Goal: Task Accomplishment & Management: Manage account settings

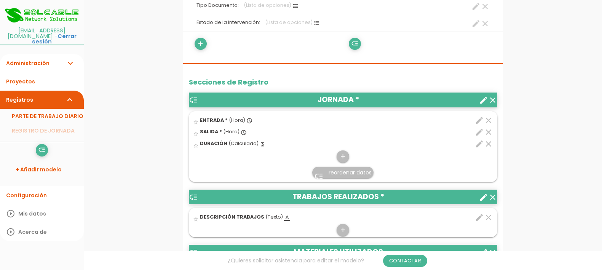
scroll to position [238, 0]
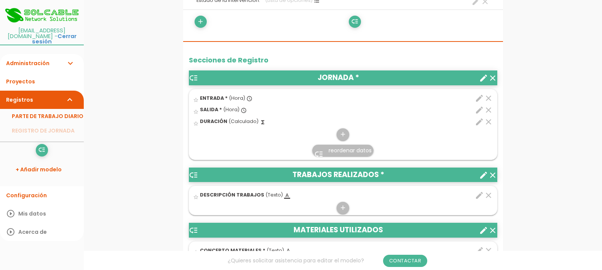
click at [480, 195] on icon "edit" at bounding box center [479, 195] width 9 height 9
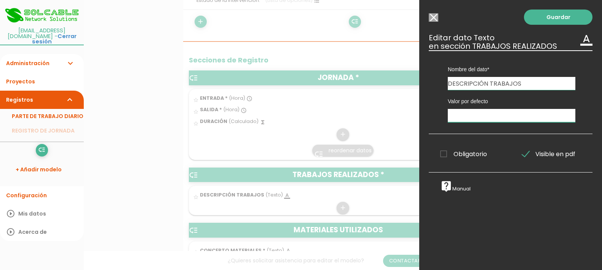
click at [498, 114] on input "text" at bounding box center [512, 115] width 128 height 13
click at [162, 204] on div at bounding box center [301, 102] width 602 height 338
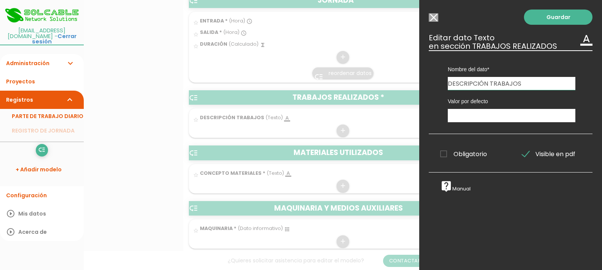
scroll to position [333, 0]
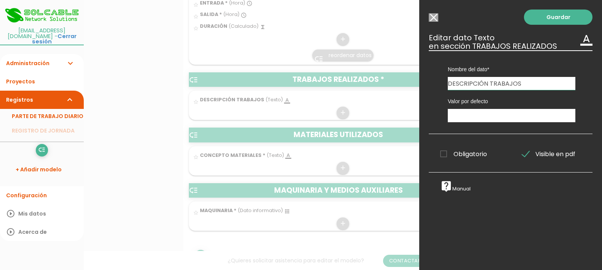
click at [436, 17] on input "Seleccionar todos los usuarios" at bounding box center [434, 17] width 10 height 8
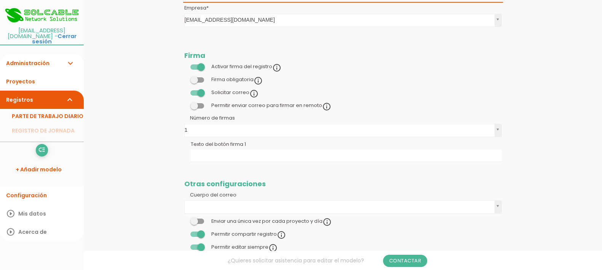
scroll to position [762, 0]
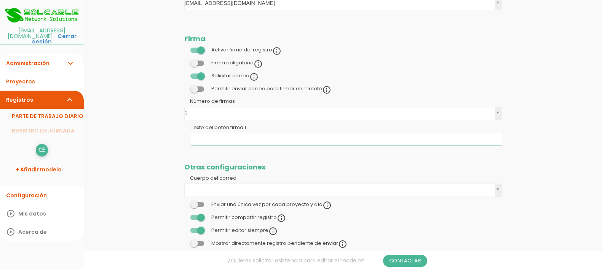
click at [287, 139] on input "Texto del botón firma 1" at bounding box center [346, 139] width 311 height 12
type input "f"
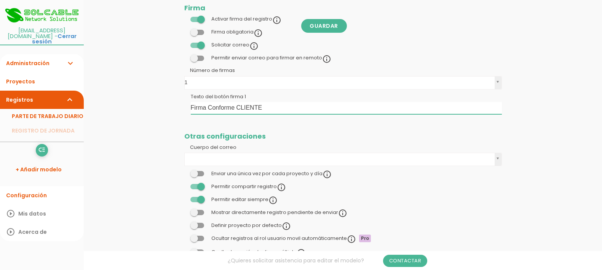
scroll to position [810, 0]
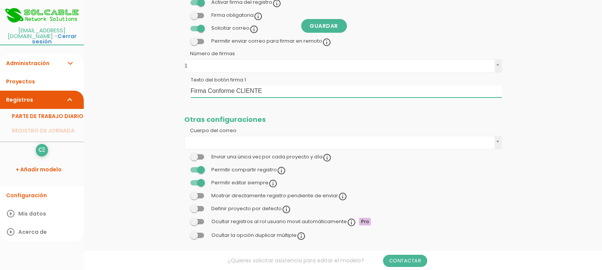
type input "Firma Conforme CLIENTE"
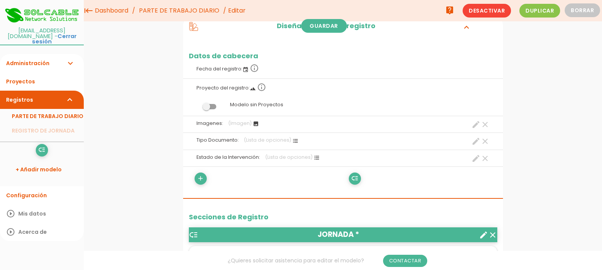
scroll to position [9, 0]
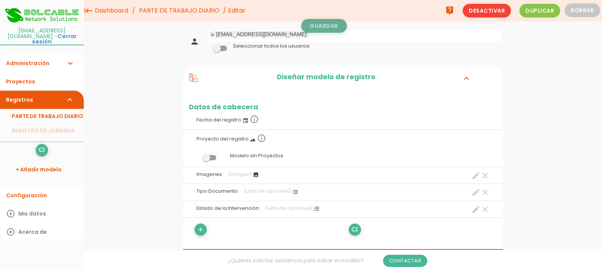
click at [330, 27] on link "Guardar" at bounding box center [324, 26] width 46 height 14
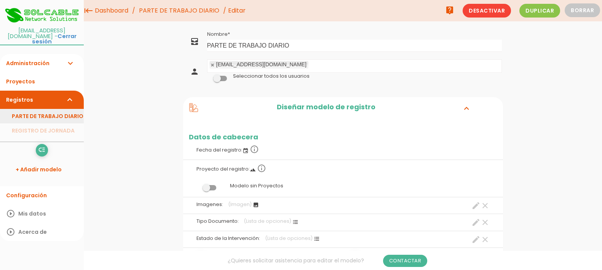
click at [34, 110] on link "PARTE DE TRABAJO DIARIO" at bounding box center [42, 116] width 84 height 14
